Goal: Task Accomplishment & Management: Complete application form

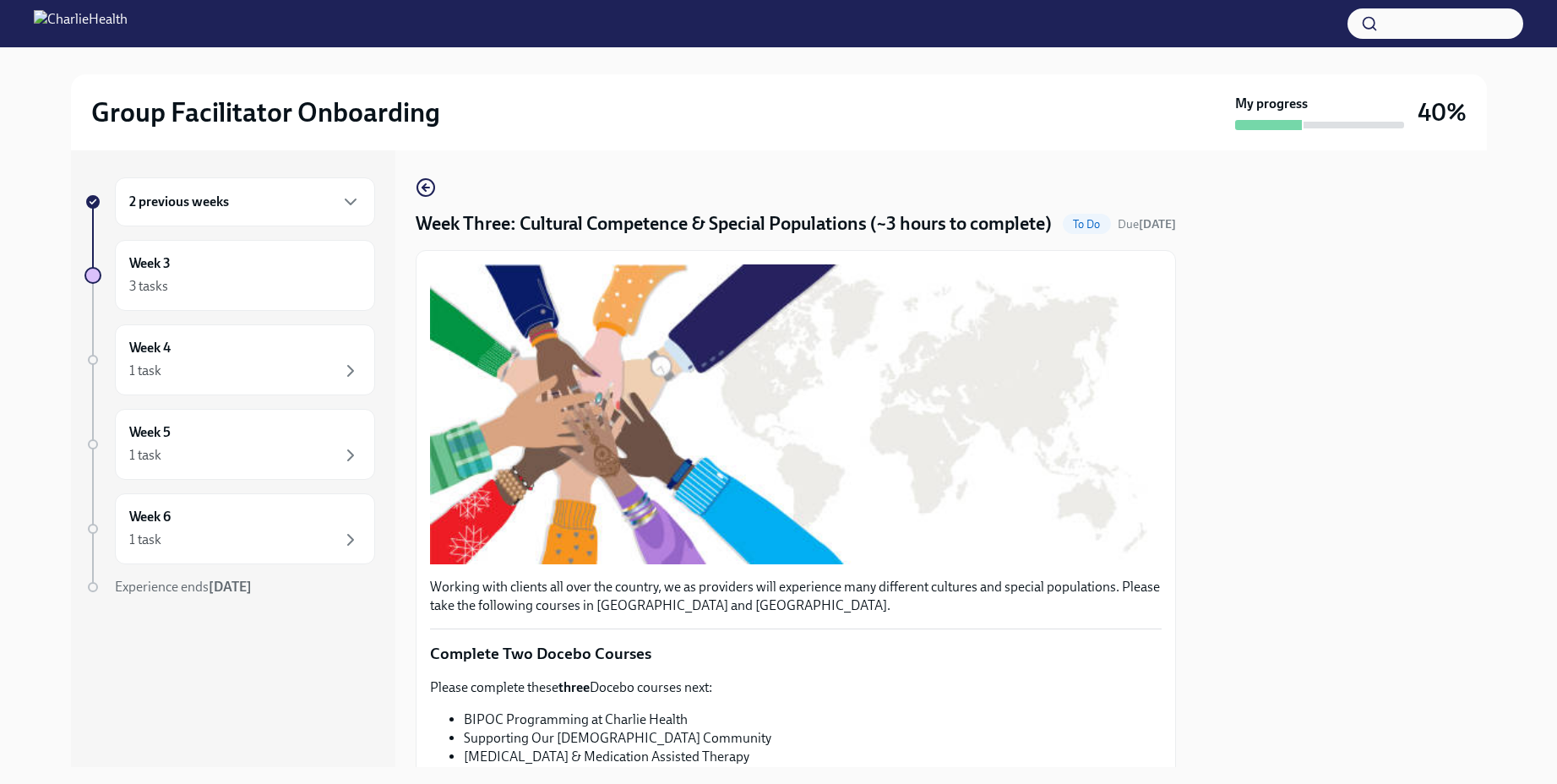
scroll to position [1160, 0]
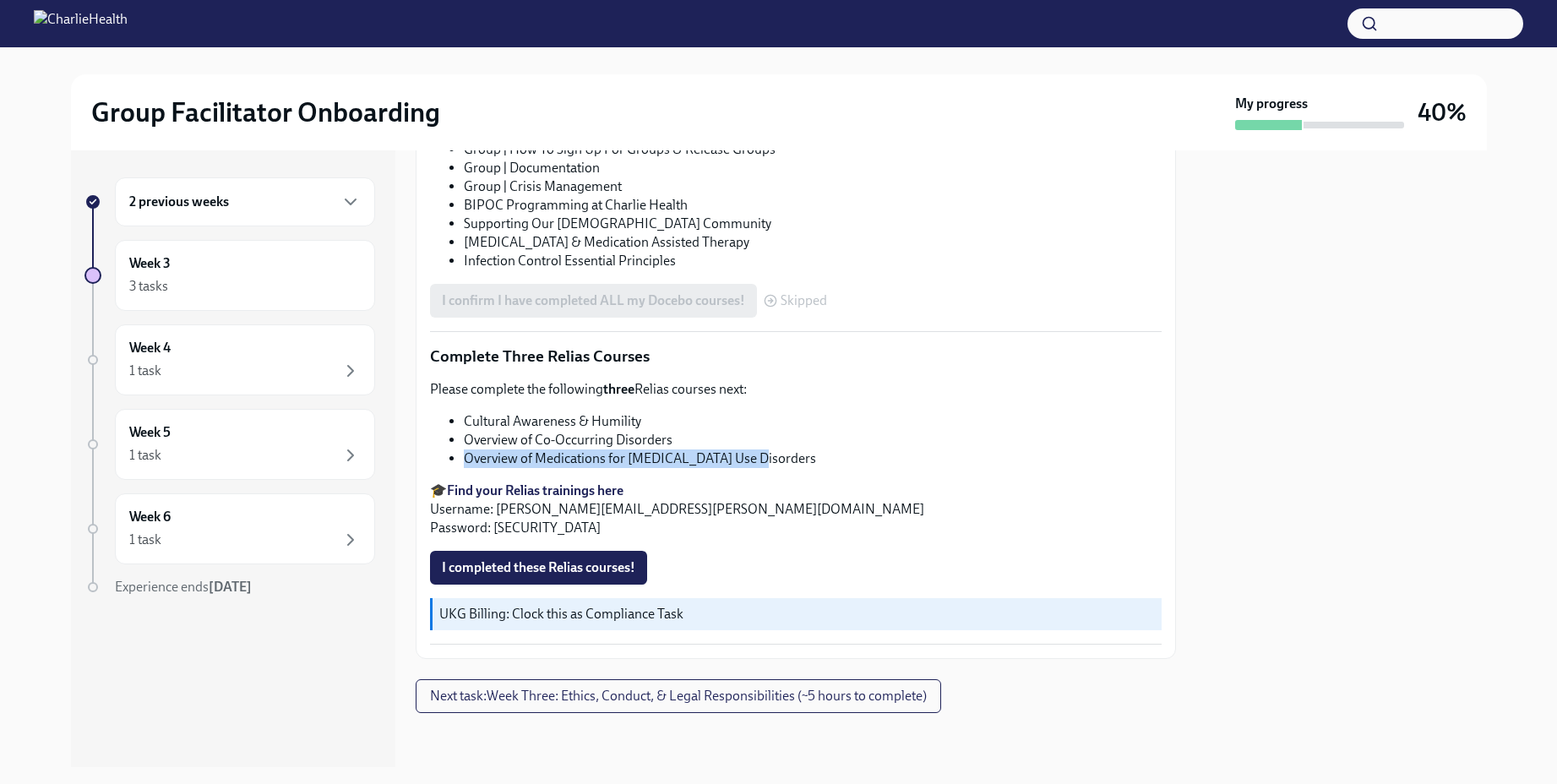
drag, startPoint x: 747, startPoint y: 458, endPoint x: 457, endPoint y: 461, distance: 290.0
click at [457, 461] on ul "Cultural Awareness & Humility Overview of Co-Occurring Disorders Overview of Me…" at bounding box center [796, 440] width 732 height 56
copy li "Overview of Medications for [MEDICAL_DATA] Use Disorders"
drag, startPoint x: 671, startPoint y: 441, endPoint x: 466, endPoint y: 442, distance: 205.0
click at [466, 442] on li "Overview of Co-Occurring Disorders" at bounding box center [813, 440] width 698 height 18
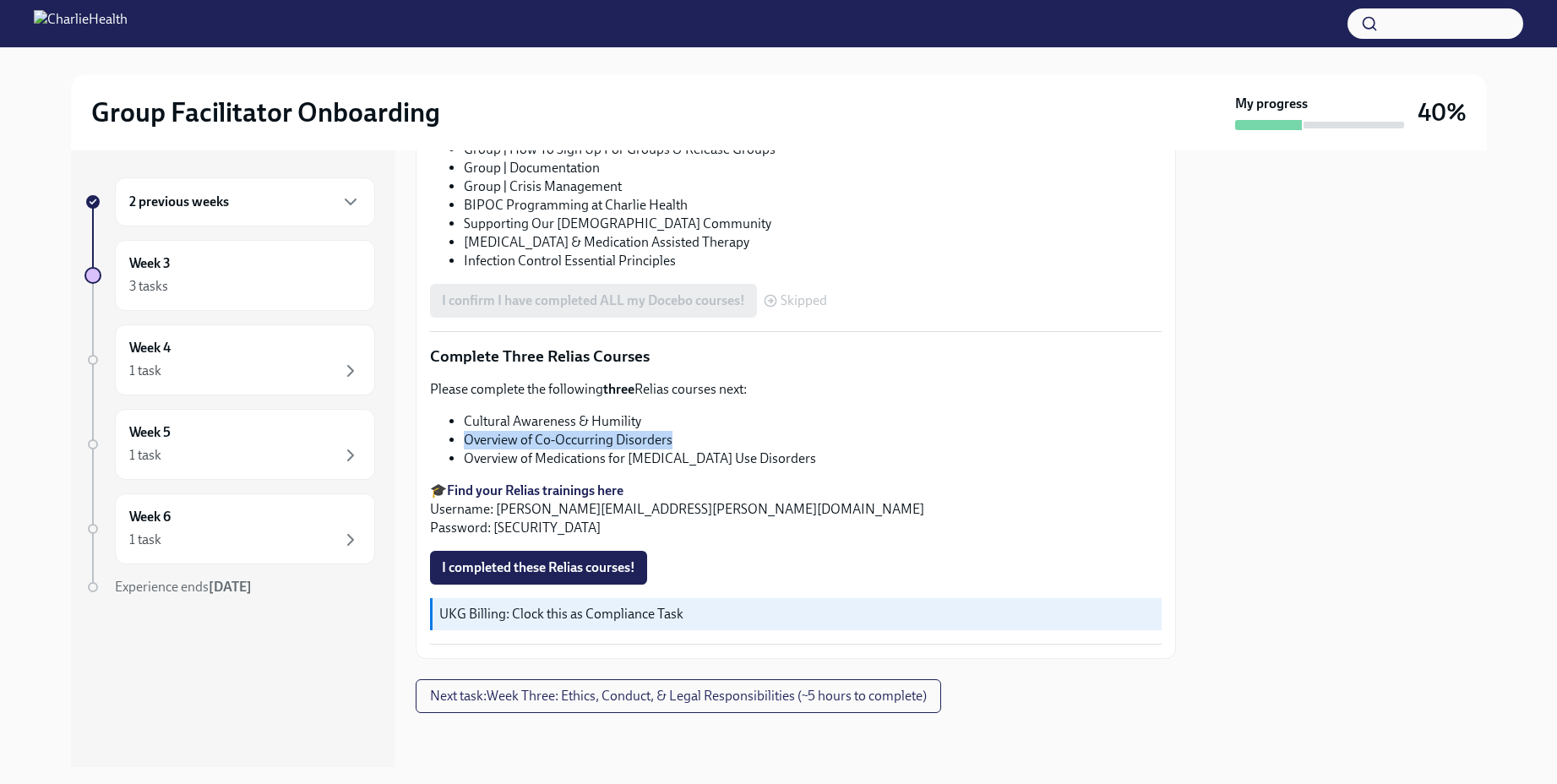
copy li "Overview of Co-Occurring Disorders"
click at [230, 363] on div "1 task" at bounding box center [245, 370] width 232 height 20
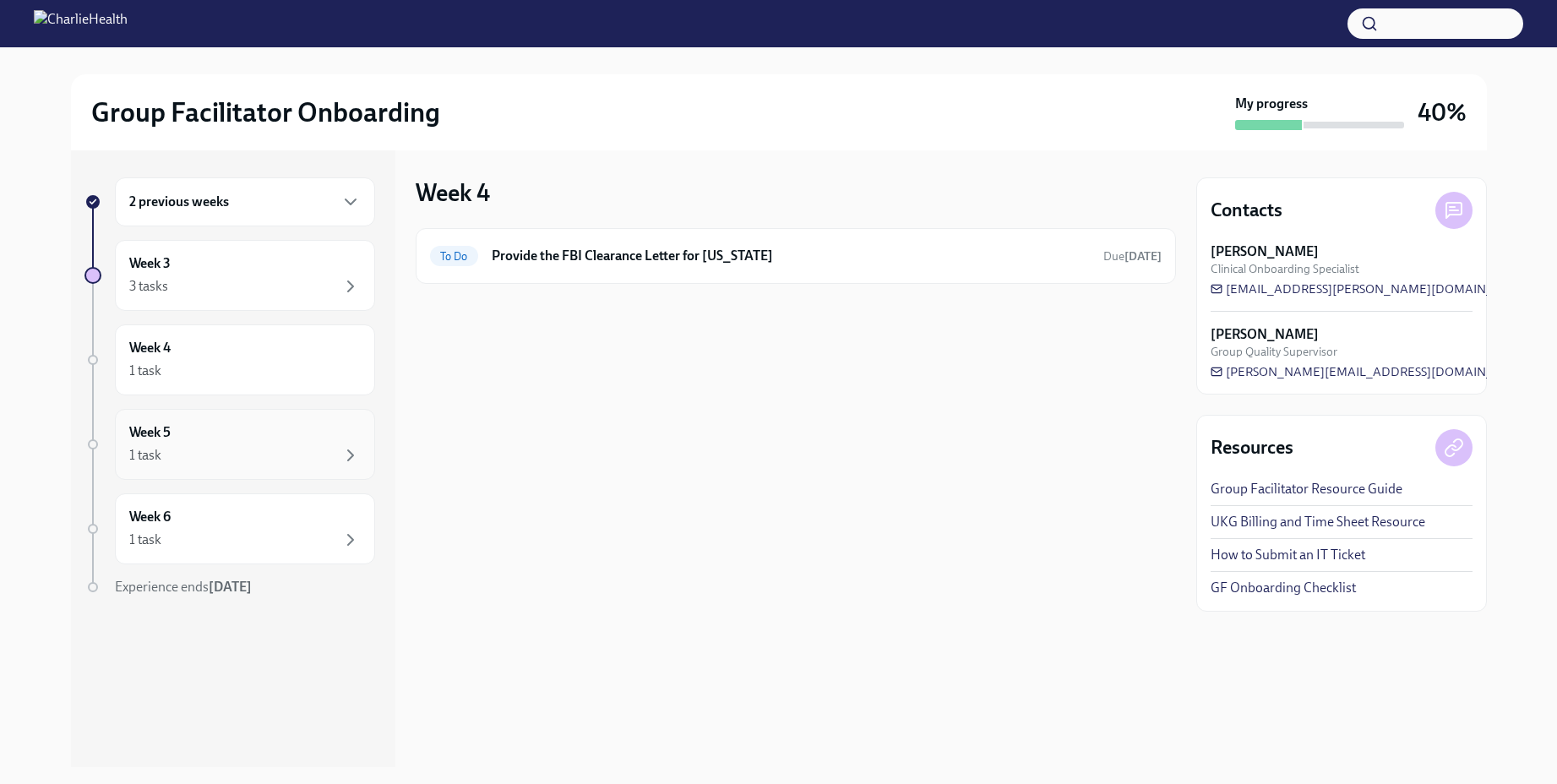
click at [263, 457] on div "1 task" at bounding box center [245, 454] width 232 height 20
click at [269, 461] on div "1 task" at bounding box center [245, 454] width 232 height 20
click at [242, 380] on div "1 task" at bounding box center [245, 370] width 232 height 20
click at [242, 524] on div "Week 6 1 task" at bounding box center [245, 529] width 232 height 42
click at [249, 424] on div "Week 5 1 task" at bounding box center [245, 444] width 232 height 42
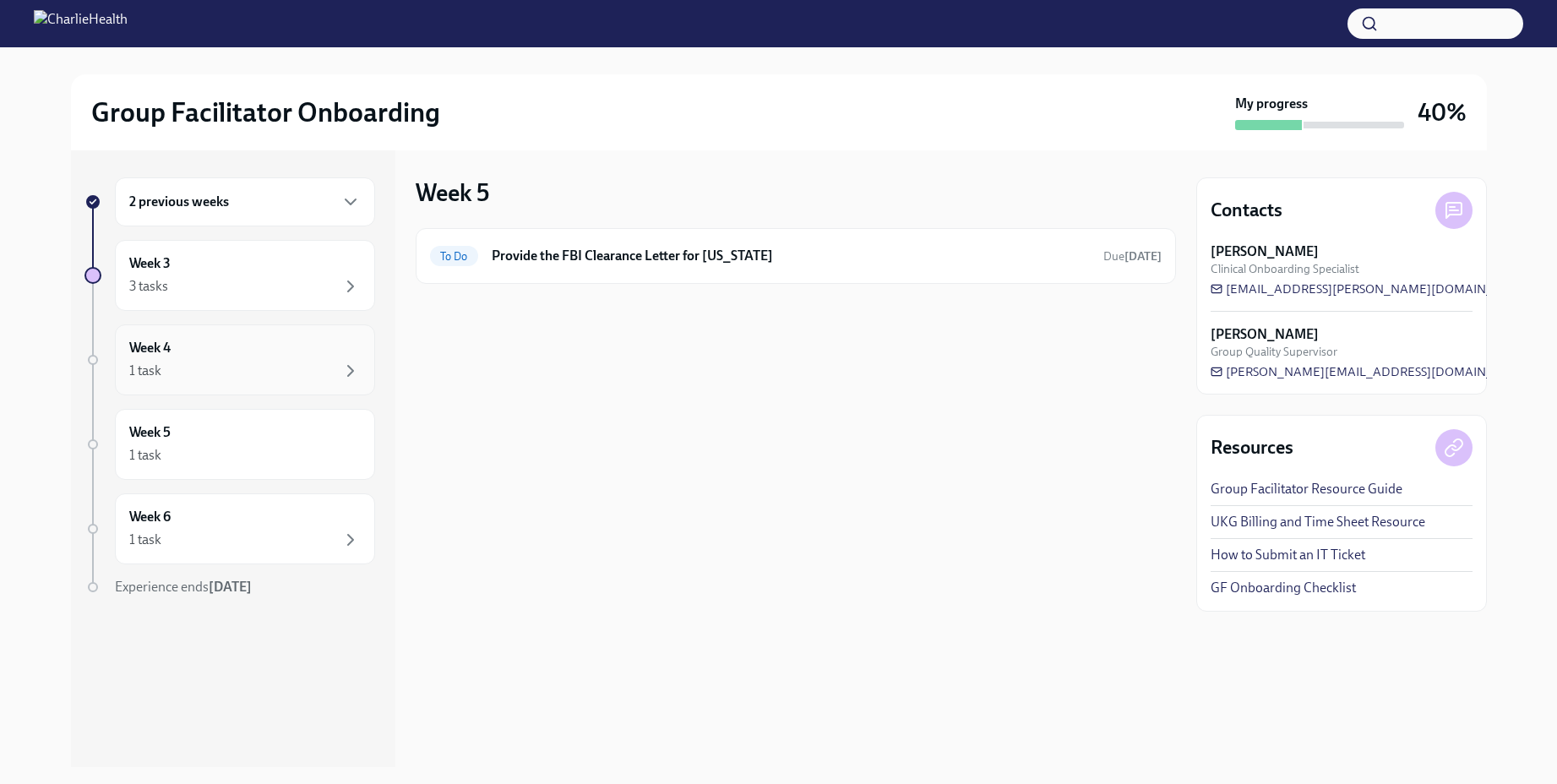
click at [252, 382] on div "Week 4 1 task" at bounding box center [245, 360] width 260 height 71
click at [250, 289] on div "3 tasks" at bounding box center [245, 286] width 232 height 20
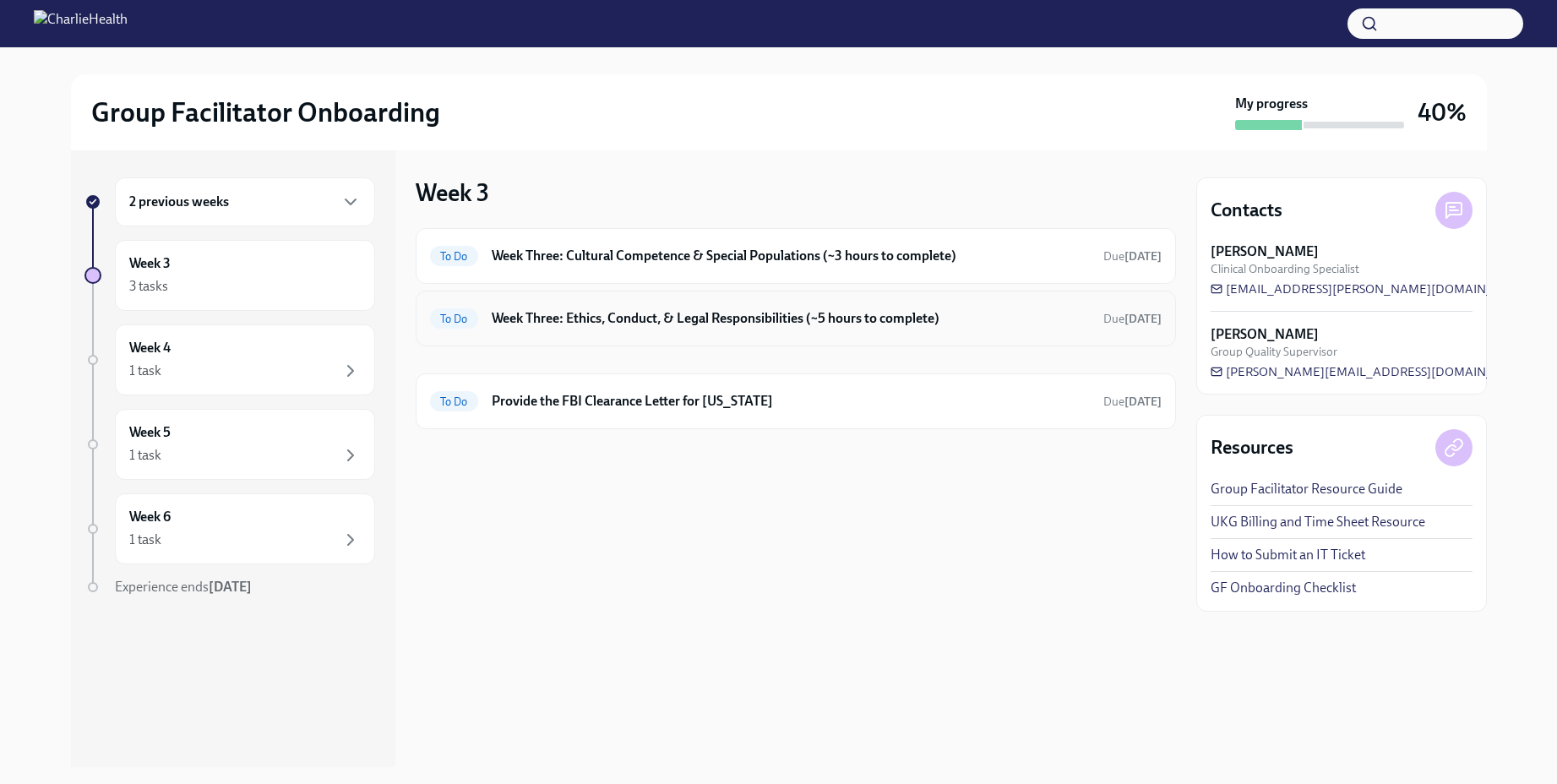
click at [648, 310] on h6 "Week Three: Ethics, Conduct, & Legal Responsibilities (~5 hours to complete)" at bounding box center [791, 318] width 599 height 18
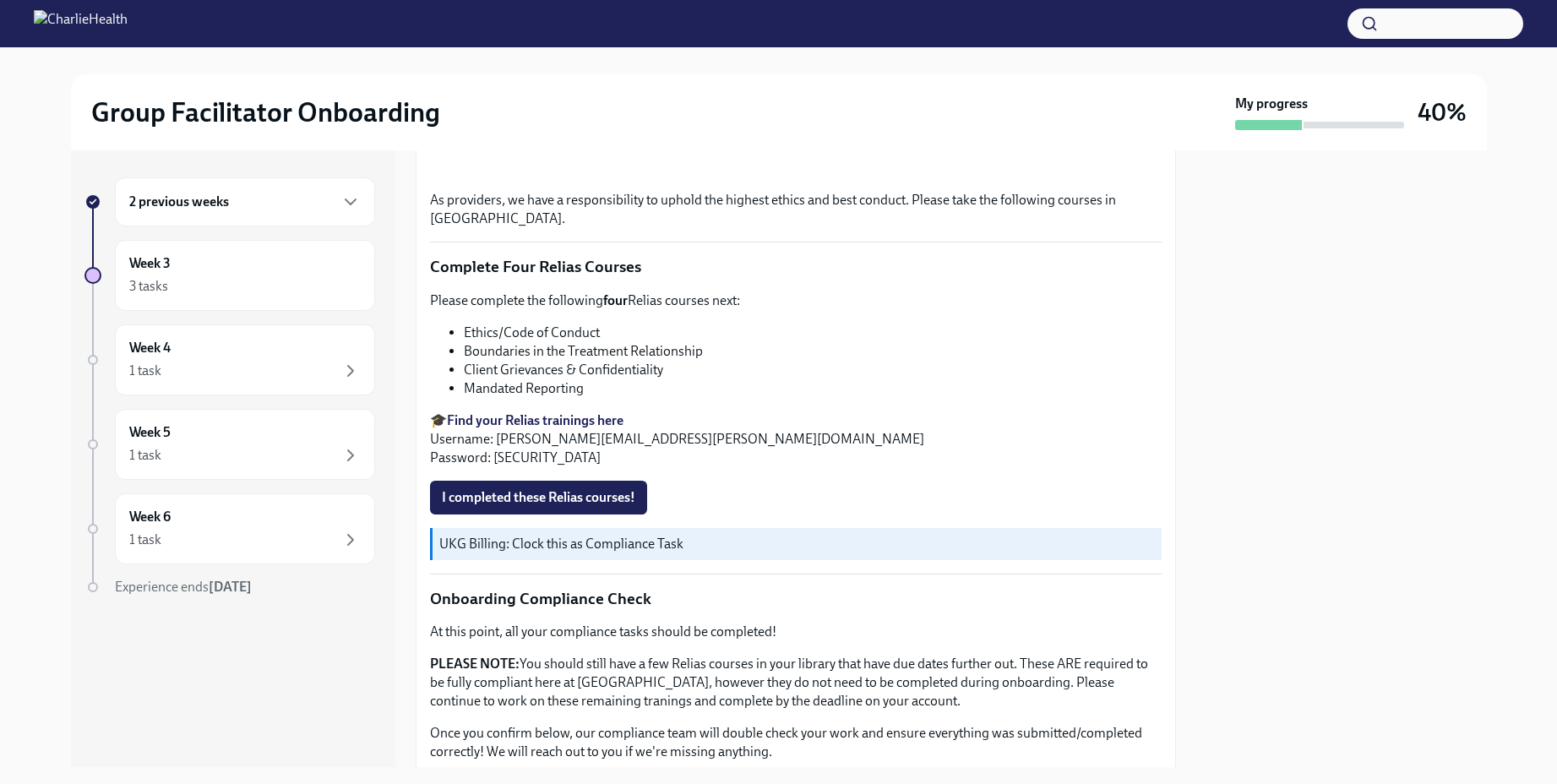
scroll to position [607, 0]
click at [274, 289] on div "3 tasks" at bounding box center [245, 286] width 232 height 20
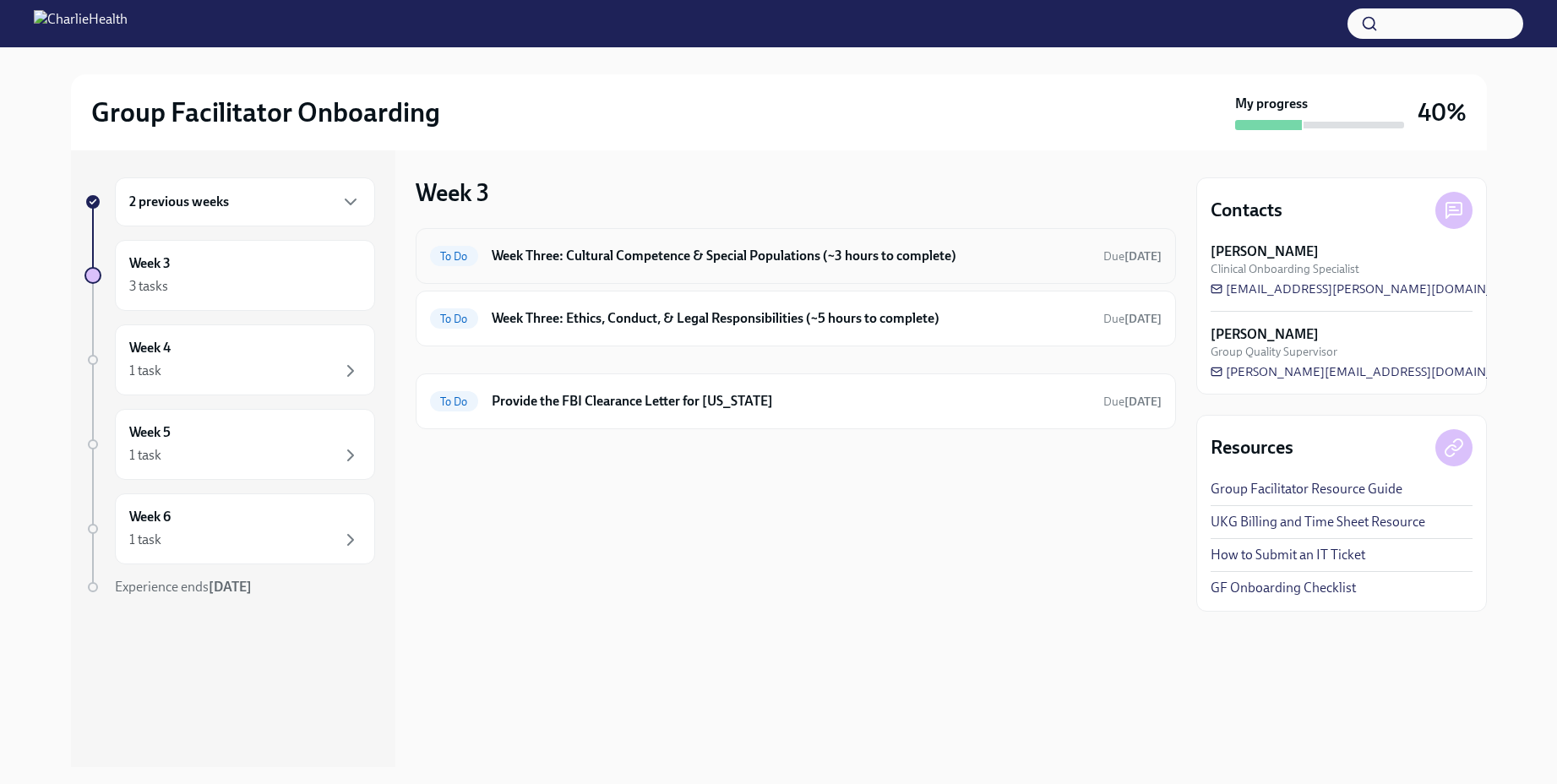
click at [602, 260] on h6 "Week Three: Cultural Competence & Special Populations (~3 hours to complete)" at bounding box center [791, 255] width 599 height 18
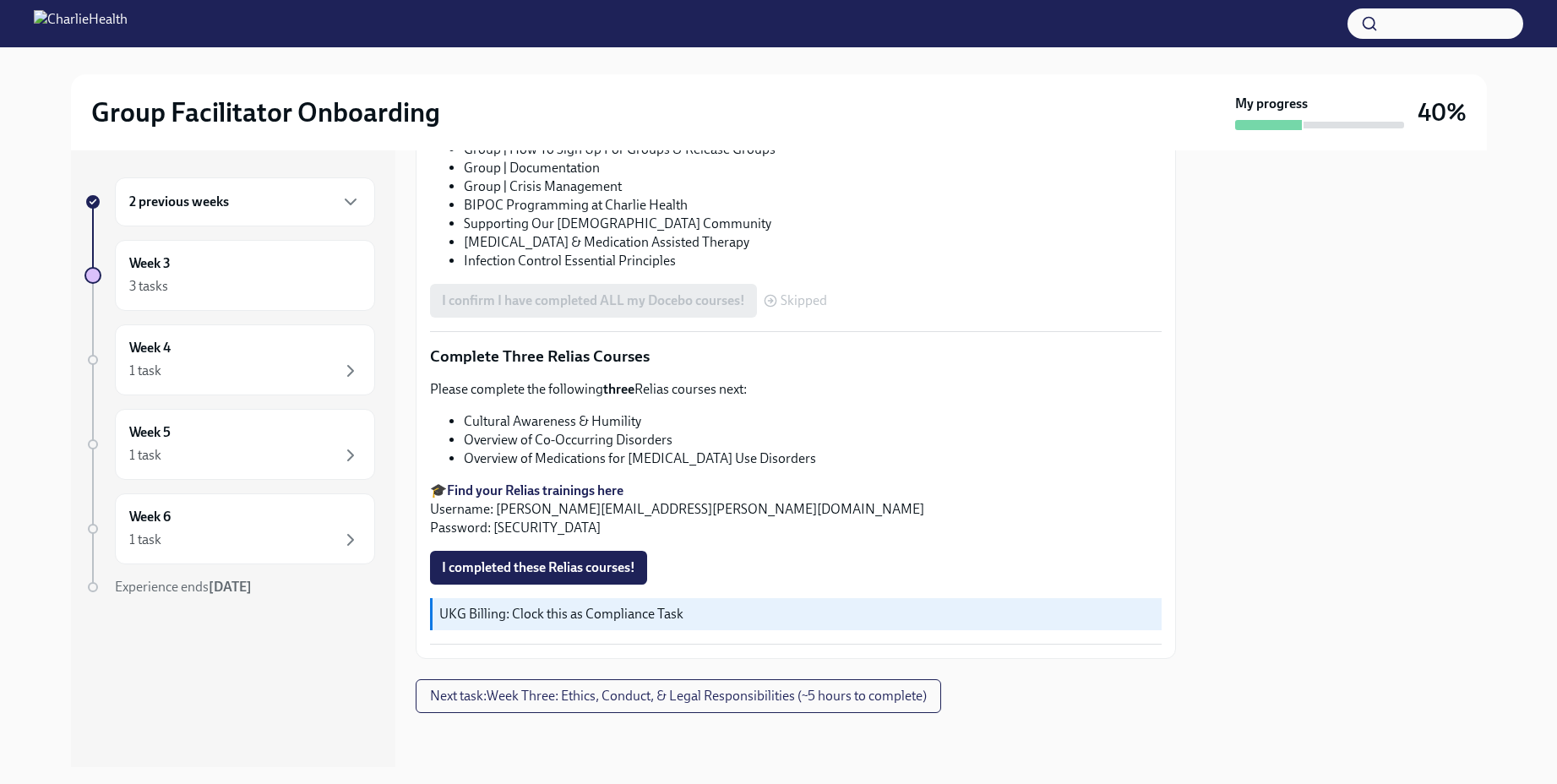
scroll to position [1160, 0]
